Goal: Information Seeking & Learning: Check status

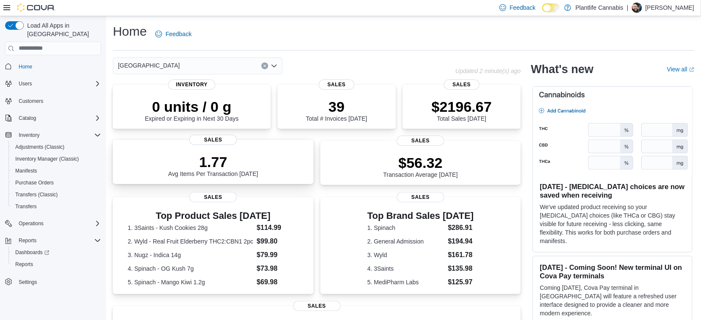
click at [312, 179] on div "1.77 Avg Items Per Transaction Today Sales" at bounding box center [213, 162] width 201 height 44
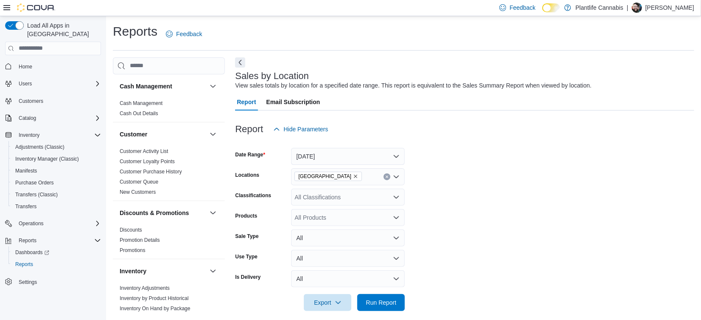
click at [522, 155] on form "Date Range [DATE] Locations Fort [GEOGRAPHIC_DATA] Classifications All Classifi…" at bounding box center [464, 224] width 459 height 173
click at [519, 183] on form "Date Range [DATE] Locations Fort [GEOGRAPHIC_DATA] Classifications All Classifi…" at bounding box center [464, 224] width 459 height 173
